Goal: Information Seeking & Learning: Learn about a topic

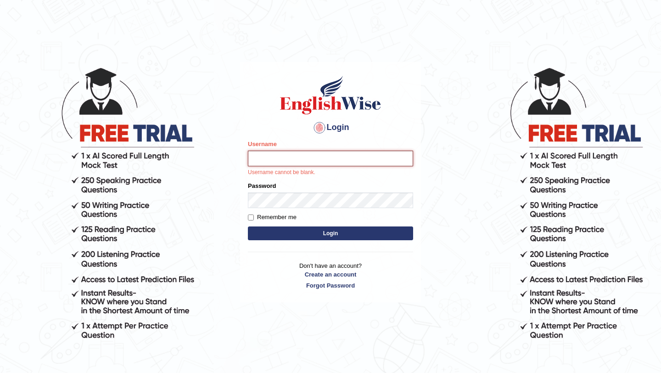
type input "razaislam"
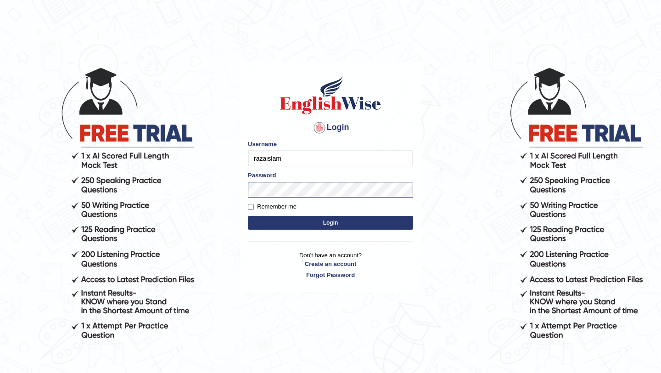
click at [322, 221] on button "Login" at bounding box center [330, 223] width 165 height 14
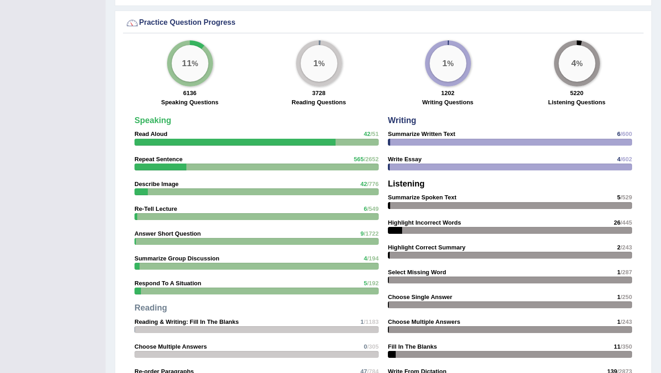
scroll to position [724, 0]
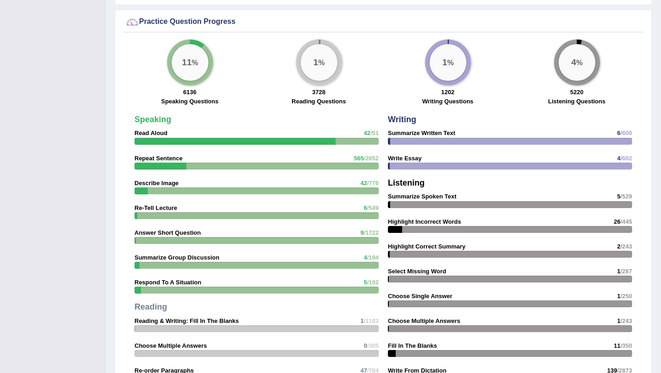
click at [462, 138] on div at bounding box center [510, 141] width 244 height 7
click at [183, 64] on big "11" at bounding box center [187, 62] width 10 height 10
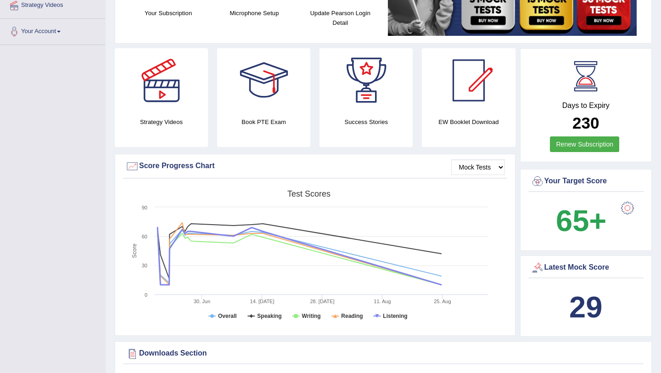
scroll to position [0, 0]
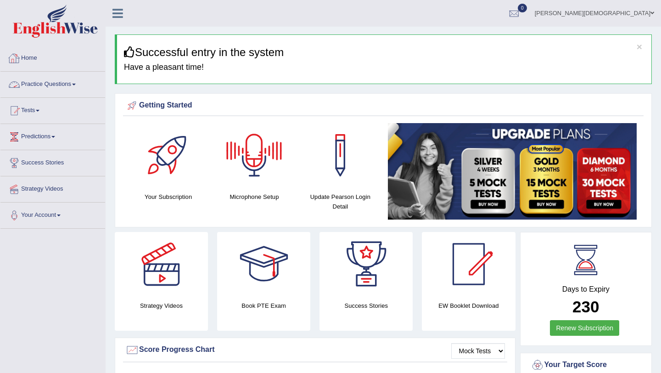
click at [79, 87] on link "Practice Questions" at bounding box center [52, 83] width 105 height 23
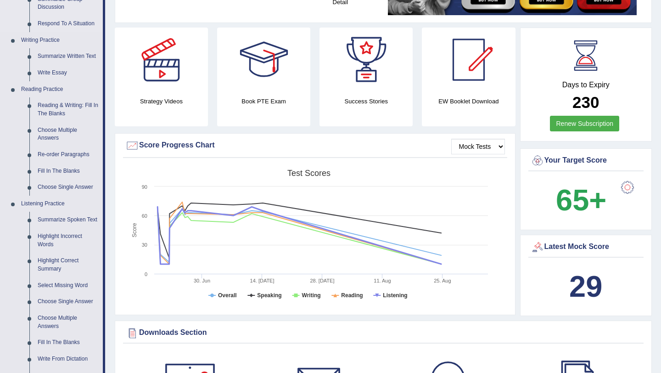
scroll to position [205, 0]
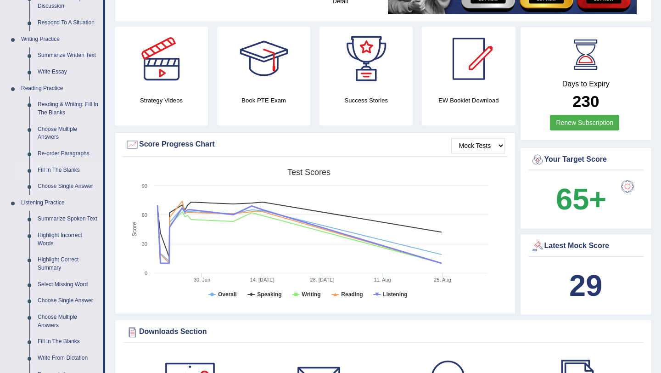
click at [71, 168] on link "Fill In The Blanks" at bounding box center [68, 170] width 69 height 17
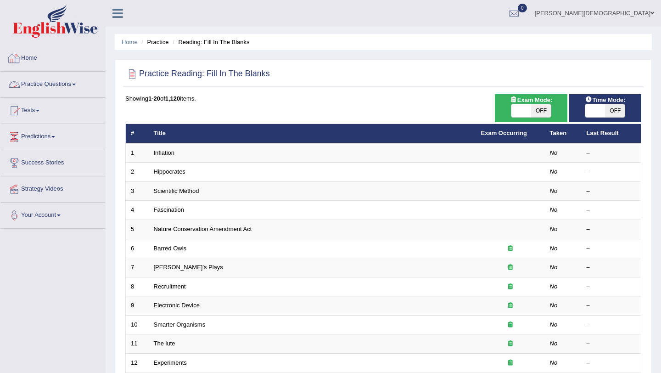
click at [73, 83] on link "Practice Questions" at bounding box center [52, 83] width 105 height 23
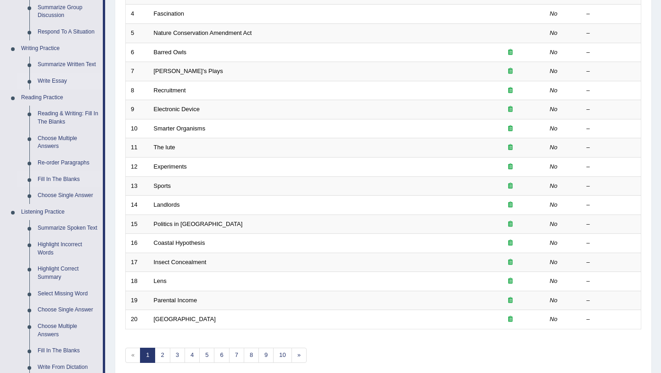
scroll to position [197, 0]
click at [59, 119] on link "Reading & Writing: Fill In The Blanks" at bounding box center [68, 116] width 69 height 24
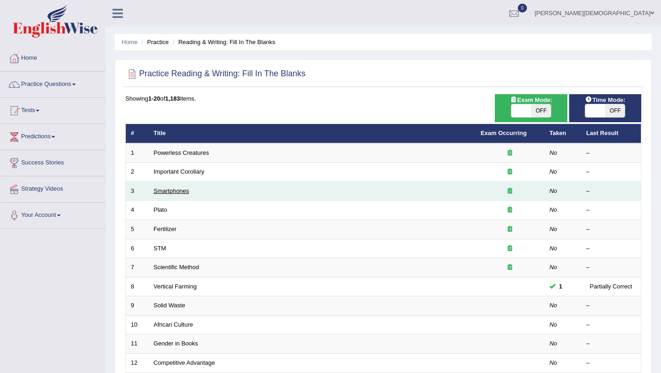
click at [174, 189] on link "Smartphones" at bounding box center [171, 190] width 35 height 7
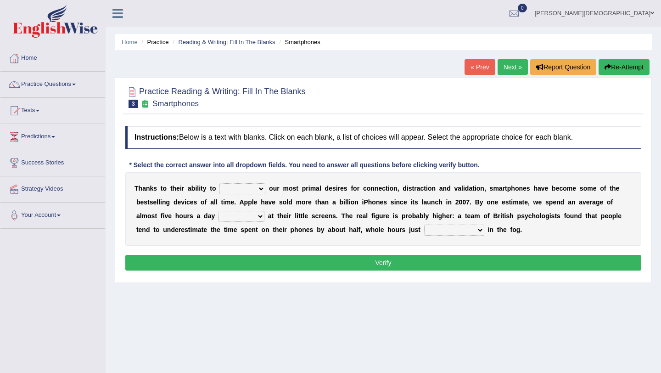
click at [258, 187] on select "hijack describe sharpen conserve" at bounding box center [242, 188] width 46 height 11
click at [263, 188] on select "hijack describe sharpen conserve" at bounding box center [242, 188] width 46 height 11
click at [262, 191] on select "hijack describe sharpen conserve" at bounding box center [242, 188] width 46 height 11
click at [260, 186] on select "hijack describe sharpen conserve" at bounding box center [242, 188] width 46 height 11
select select "sharpen"
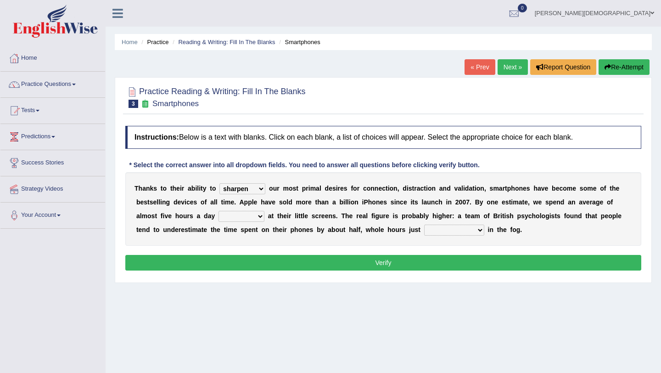
click at [219, 183] on select "hijack describe sharpen conserve" at bounding box center [242, 188] width 46 height 11
click at [260, 217] on select "watching waggling snoring staring" at bounding box center [242, 216] width 46 height 11
select select "waggling"
click at [219, 211] on select "watching waggling snoring staring" at bounding box center [242, 216] width 46 height 11
click at [480, 230] on select "has evaporated evaporating evaporate evaporates" at bounding box center [454, 229] width 60 height 11
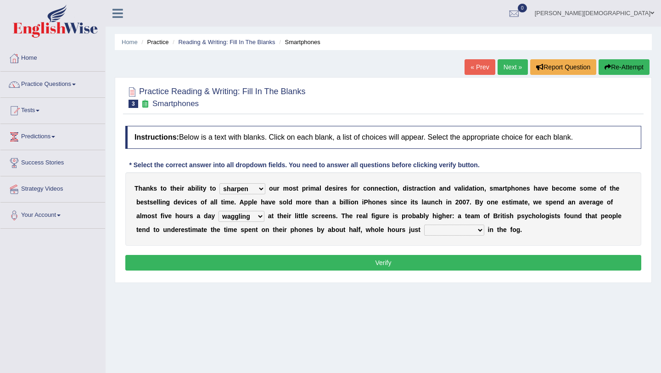
click at [476, 230] on select "has evaporated evaporating evaporate evaporates" at bounding box center [454, 229] width 60 height 11
click at [480, 231] on select "has evaporated evaporating evaporate evaporates" at bounding box center [454, 229] width 60 height 11
select select "evaporate"
click at [424, 224] on select "has evaporated evaporating evaporate evaporates" at bounding box center [454, 229] width 60 height 11
click at [261, 188] on select "hijack describe sharpen conserve" at bounding box center [242, 188] width 46 height 11
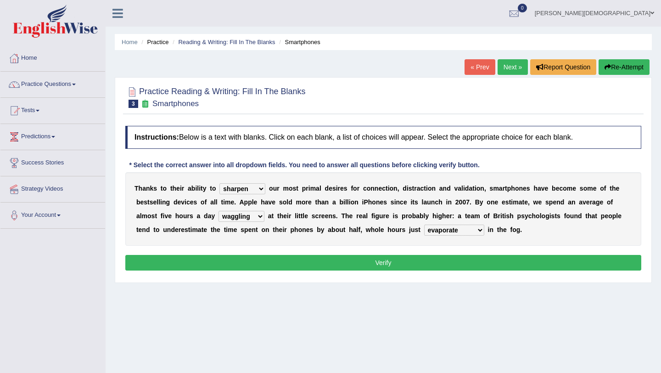
click at [393, 264] on button "Verify" at bounding box center [383, 263] width 516 height 16
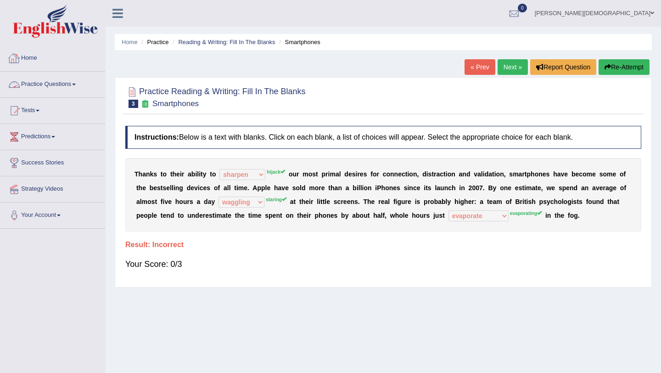
click at [72, 82] on link "Practice Questions" at bounding box center [52, 83] width 105 height 23
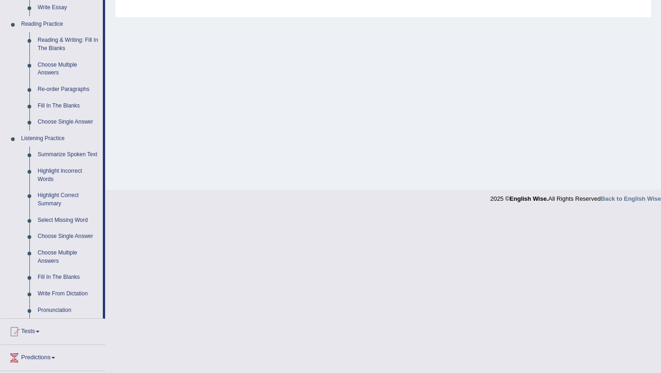
scroll to position [270, 0]
click at [68, 179] on link "Highlight Incorrect Words" at bounding box center [68, 175] width 69 height 24
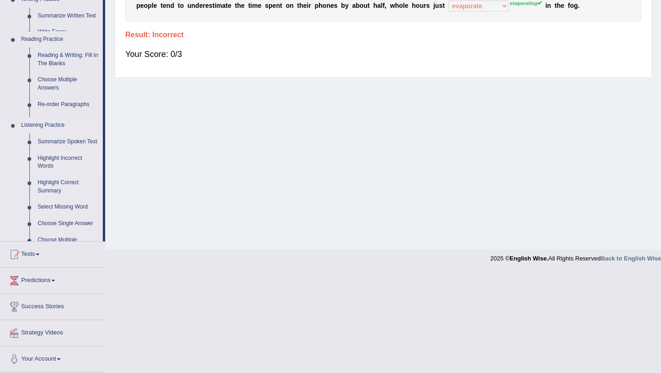
scroll to position [109, 0]
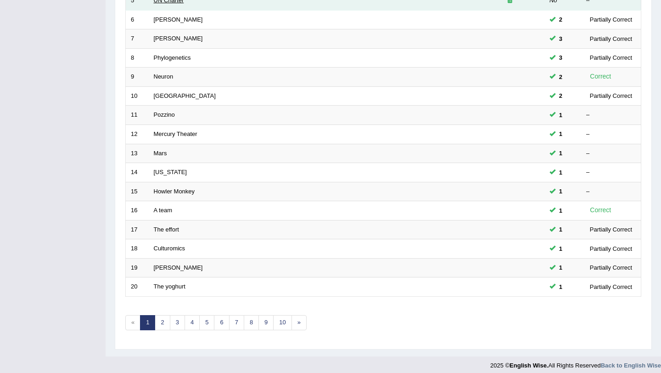
scroll to position [235, 0]
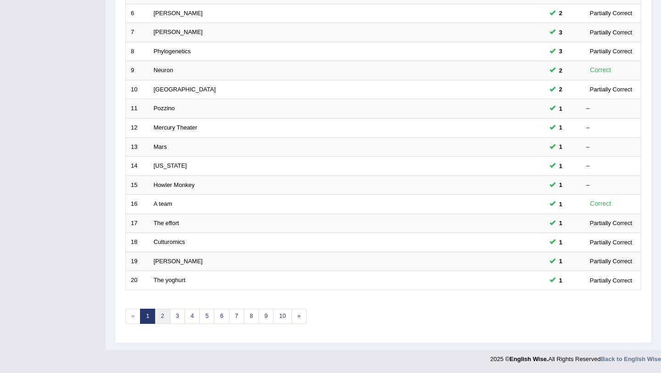
click at [161, 315] on link "2" at bounding box center [162, 316] width 15 height 15
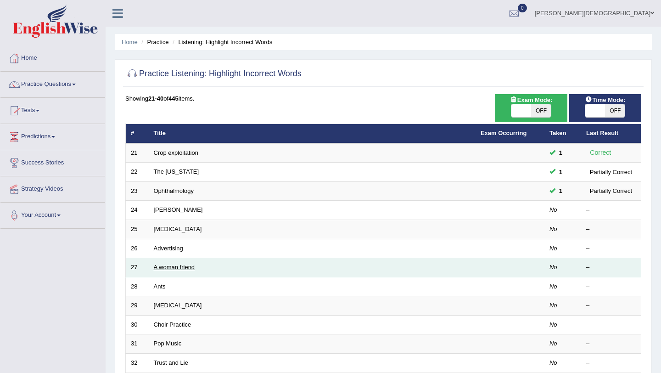
click at [187, 269] on link "A woman friend" at bounding box center [174, 267] width 41 height 7
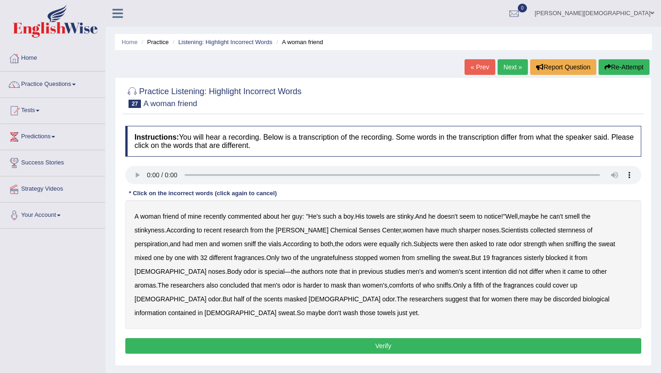
click at [557, 230] on b "sternness" at bounding box center [571, 229] width 28 height 7
click at [311, 258] on b "ungratefulness" at bounding box center [332, 257] width 42 height 7
click at [500, 253] on div "A woman friend of mine recently commented about her guy : " He's such a boy . H…" at bounding box center [383, 264] width 516 height 129
click at [524, 255] on b "sisterly" at bounding box center [534, 257] width 20 height 7
click at [482, 273] on b "intention" at bounding box center [494, 271] width 24 height 7
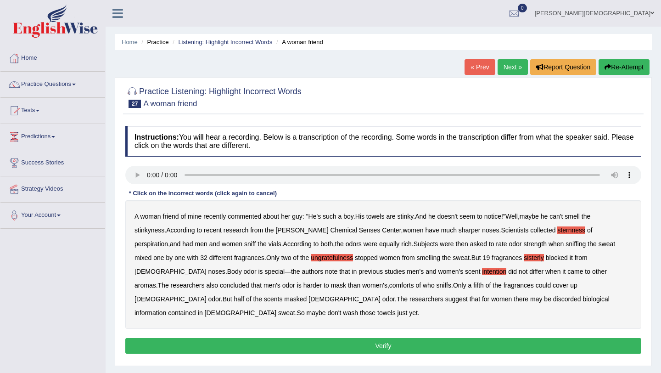
click at [389, 287] on b "comforts" at bounding box center [401, 284] width 25 height 7
click at [553, 299] on b "discorded" at bounding box center [567, 298] width 28 height 7
click at [454, 338] on button "Verify" at bounding box center [383, 346] width 516 height 16
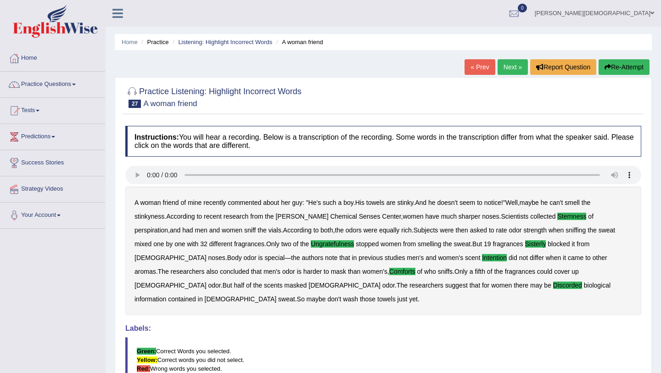
click at [511, 67] on link "Next »" at bounding box center [513, 67] width 30 height 16
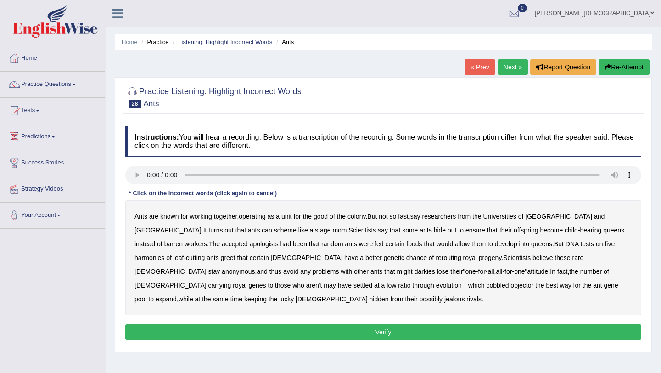
click at [250, 244] on b "apologists" at bounding box center [264, 243] width 29 height 7
click at [164, 254] on b "harmonies" at bounding box center [150, 257] width 30 height 7
click at [415, 269] on b "darkies" at bounding box center [425, 271] width 21 height 7
click at [415, 270] on b "darkies" at bounding box center [425, 271] width 21 height 7
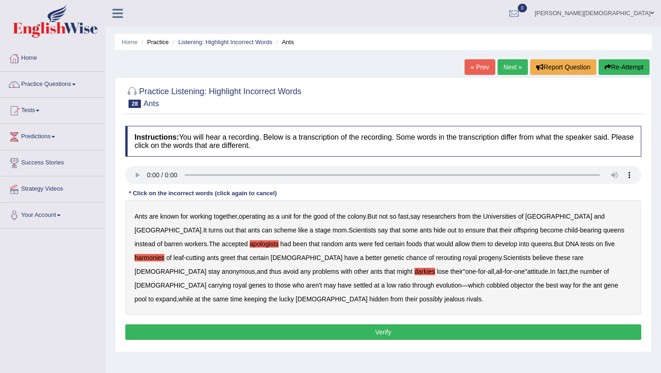
click at [193, 295] on b "while" at bounding box center [186, 298] width 15 height 7
click at [303, 331] on button "Verify" at bounding box center [383, 332] width 516 height 16
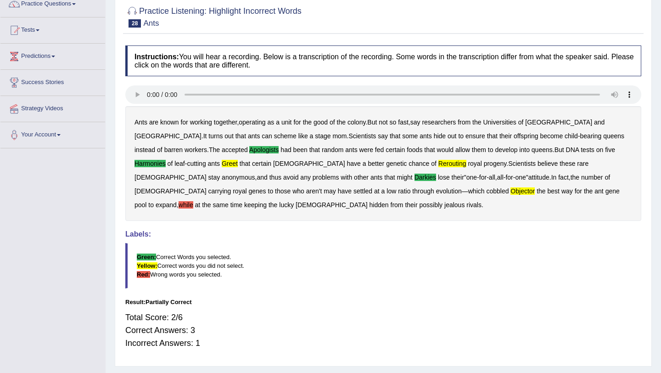
scroll to position [109, 0]
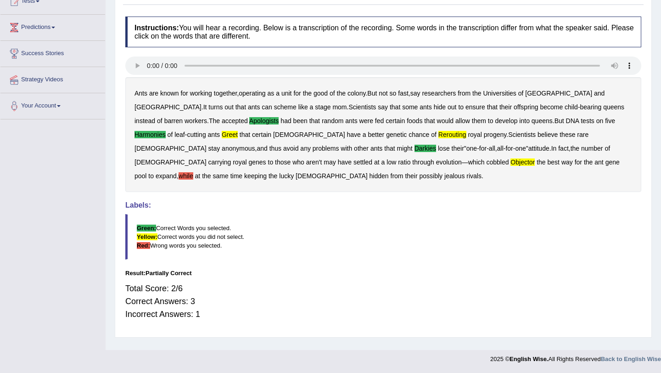
click at [193, 172] on b "while" at bounding box center [186, 175] width 15 height 7
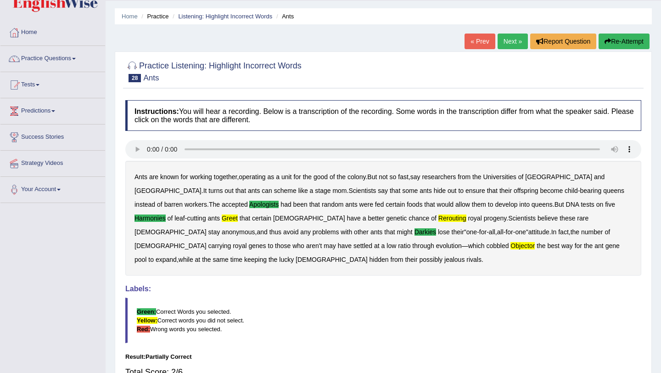
scroll to position [0, 0]
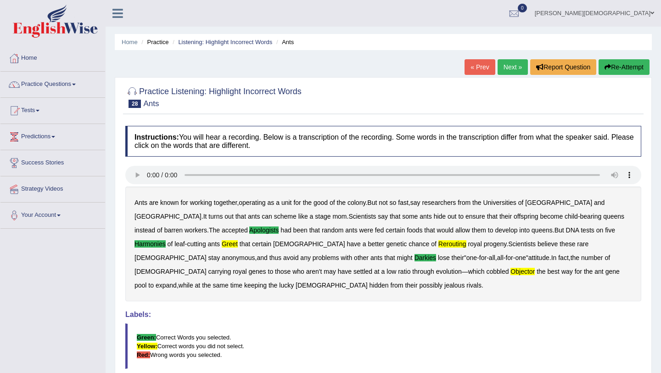
click at [514, 68] on link "Next »" at bounding box center [513, 67] width 30 height 16
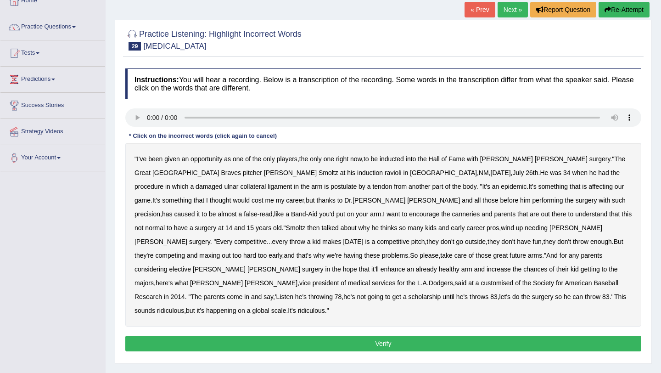
scroll to position [64, 0]
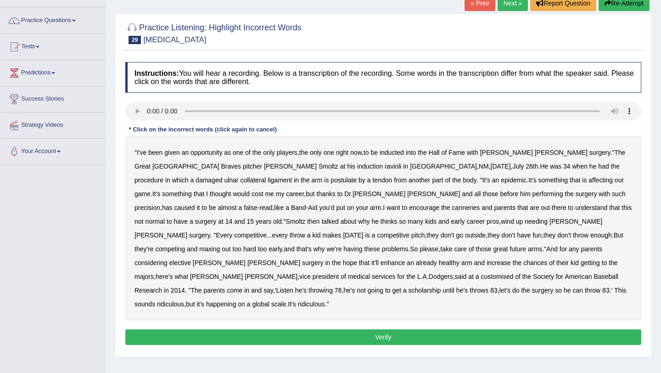
click at [510, 4] on link "Next »" at bounding box center [513, 3] width 30 height 16
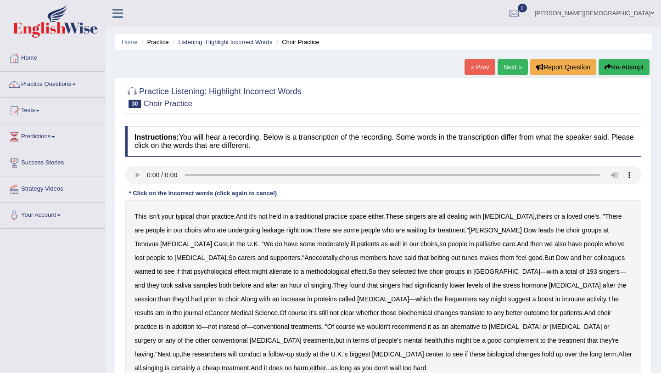
click at [510, 4] on ul "Muhammad Raza Islam Toggle navigation Username: razaislam Access Type: Online S…" at bounding box center [466, 13] width 389 height 26
click at [504, 66] on link "Next »" at bounding box center [513, 67] width 30 height 16
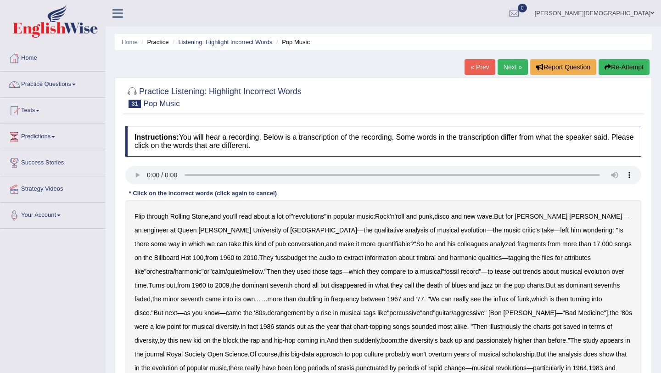
drag, startPoint x: 0, startPoint y: 0, endPoint x: 503, endPoint y: 66, distance: 507.5
click at [503, 66] on link "Next »" at bounding box center [513, 67] width 30 height 16
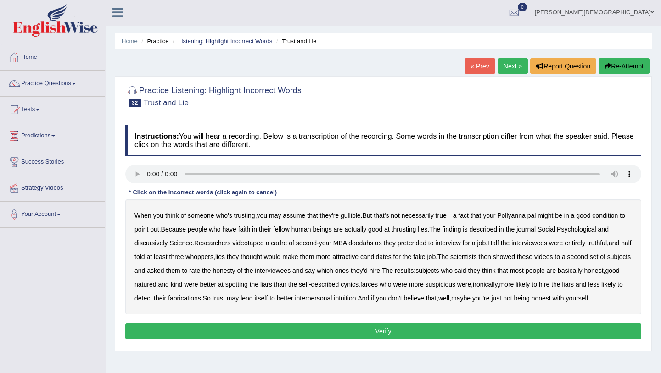
scroll to position [1, 0]
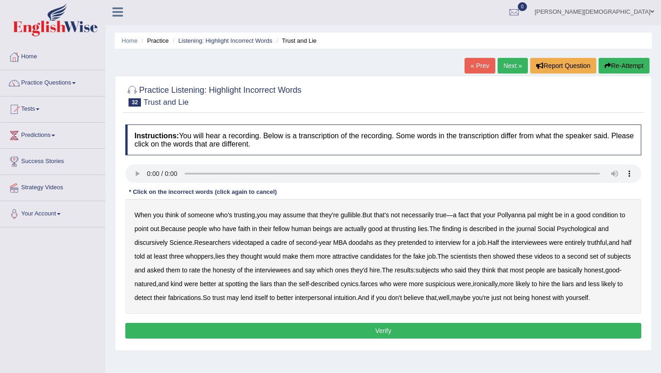
click at [595, 186] on div "Instructions: You will hear a recording. Below is a transcription of the record…" at bounding box center [383, 233] width 521 height 226
click at [416, 228] on b "thrusting" at bounding box center [404, 228] width 25 height 7
click at [165, 244] on b "discursively" at bounding box center [151, 242] width 33 height 7
click at [378, 284] on b "farces" at bounding box center [368, 283] width 17 height 7
click at [229, 338] on button "Verify" at bounding box center [383, 331] width 516 height 16
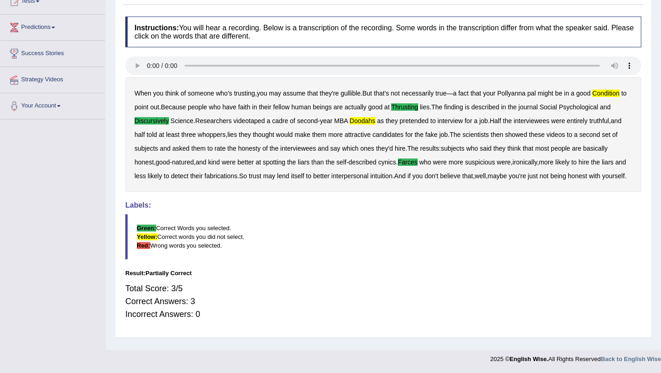
scroll to position [0, 0]
